Goal: Task Accomplishment & Management: Complete application form

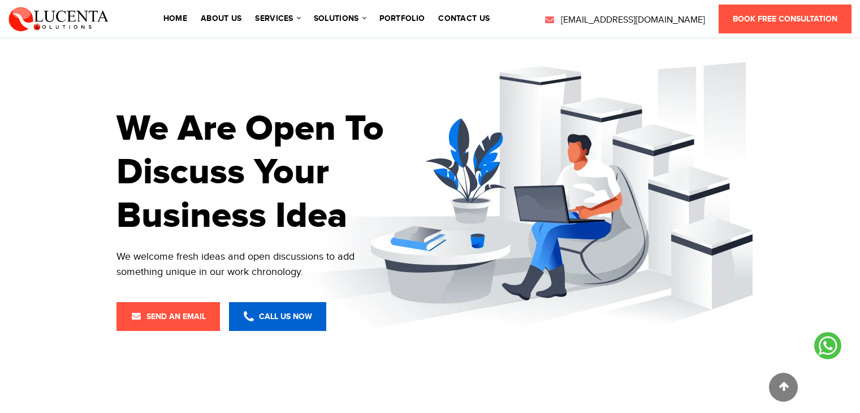
scroll to position [424, 0]
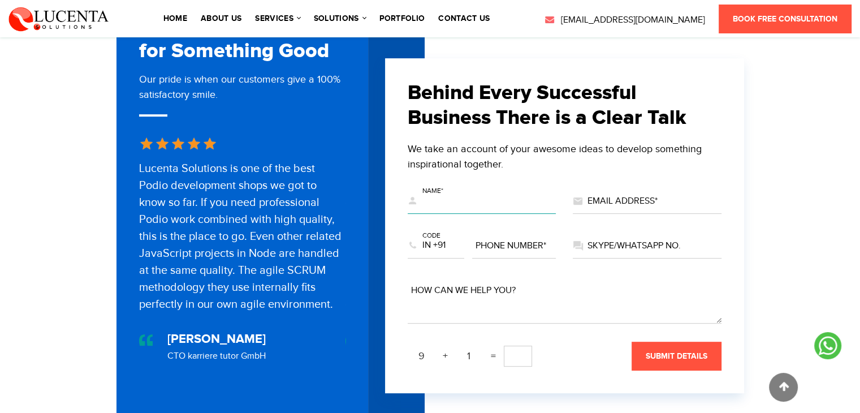
click at [479, 189] on input "text" at bounding box center [482, 201] width 149 height 25
type input "[PERSON_NAME]"
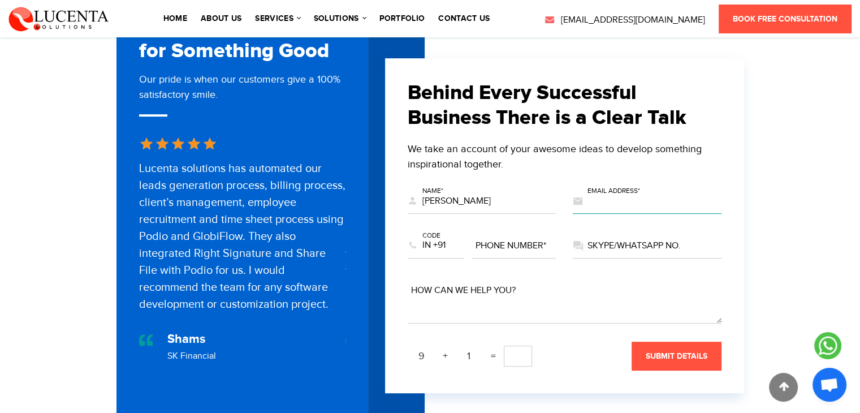
click at [599, 193] on input "text" at bounding box center [647, 201] width 149 height 25
type input "[EMAIL_ADDRESS][DOMAIN_NAME]"
click at [516, 233] on input "text" at bounding box center [514, 245] width 84 height 25
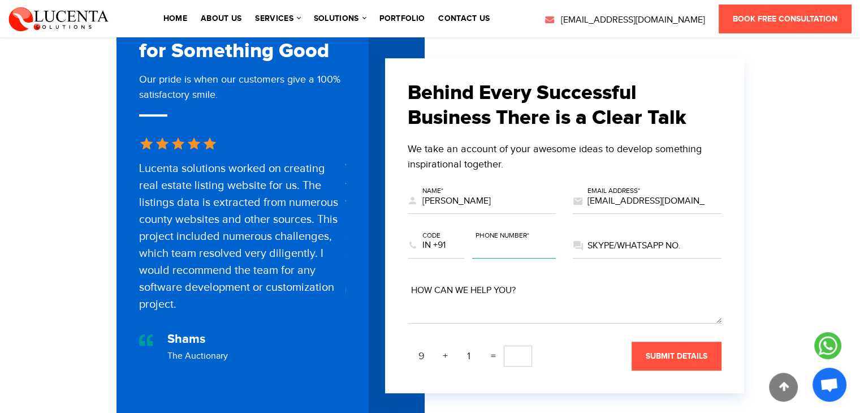
type input "6290431502"
click at [624, 240] on input "text" at bounding box center [647, 245] width 149 height 25
paste input "6290431502"
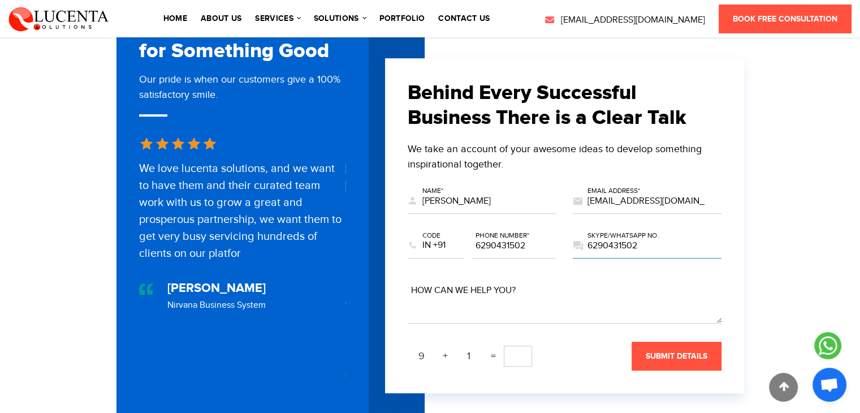
type input "6290431502"
click at [528, 279] on textarea at bounding box center [565, 300] width 314 height 45
paste textarea "At [GEOGRAPHIC_DATA], we’ve built a Sales CRM designed for simplicity, speed, a…"
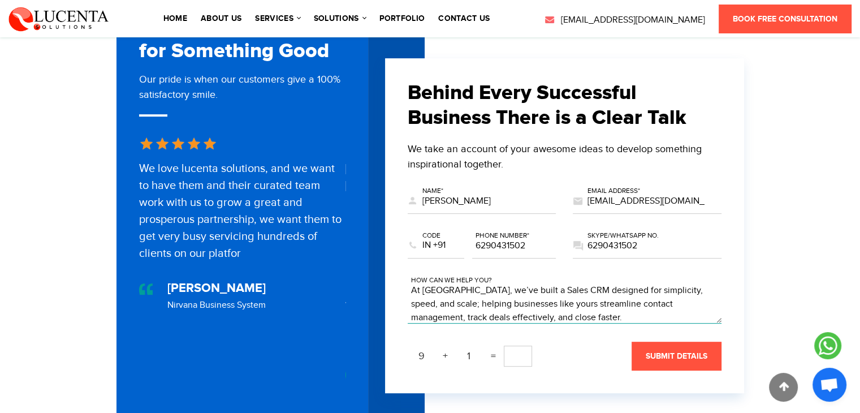
scroll to position [54, 0]
type textarea "At [GEOGRAPHIC_DATA], we’ve built a Sales CRM designed for simplicity, speed, a…"
click at [521, 347] on input "text" at bounding box center [518, 355] width 28 height 21
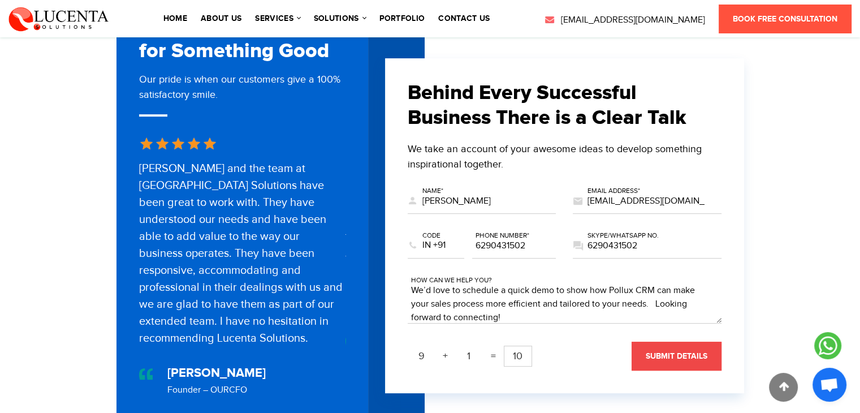
type input "10"
click at [669, 351] on button "submit details" at bounding box center [677, 355] width 90 height 29
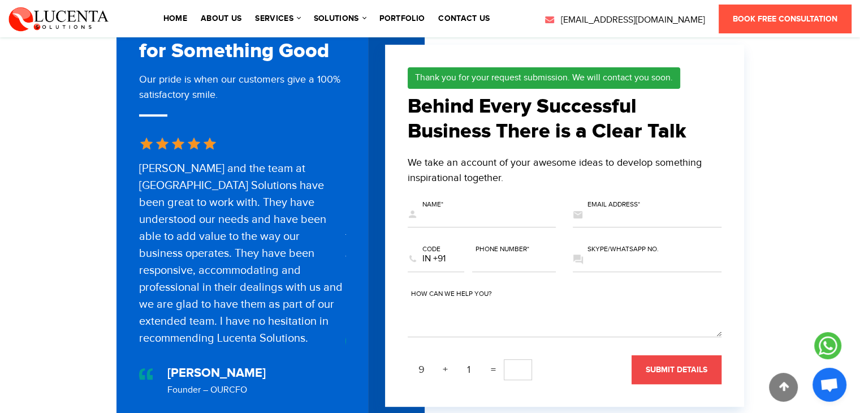
scroll to position [0, 0]
